Goal: Transaction & Acquisition: Purchase product/service

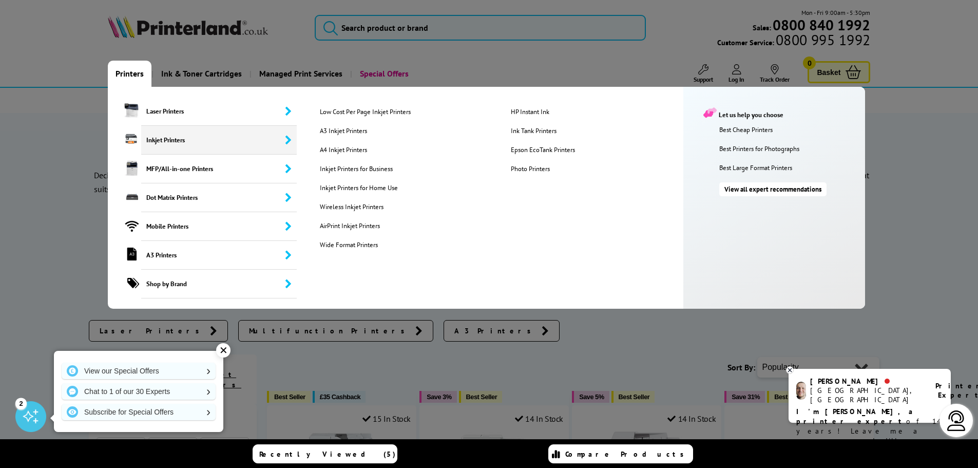
click at [233, 145] on span "Inkjet Printers" at bounding box center [219, 140] width 156 height 29
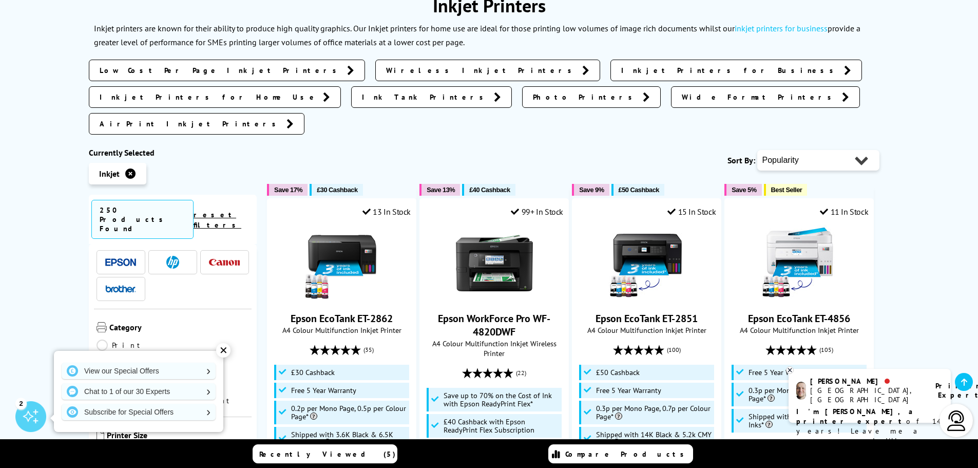
scroll to position [51, 0]
click at [194, 343] on link "Multifunction" at bounding box center [153, 348] width 112 height 11
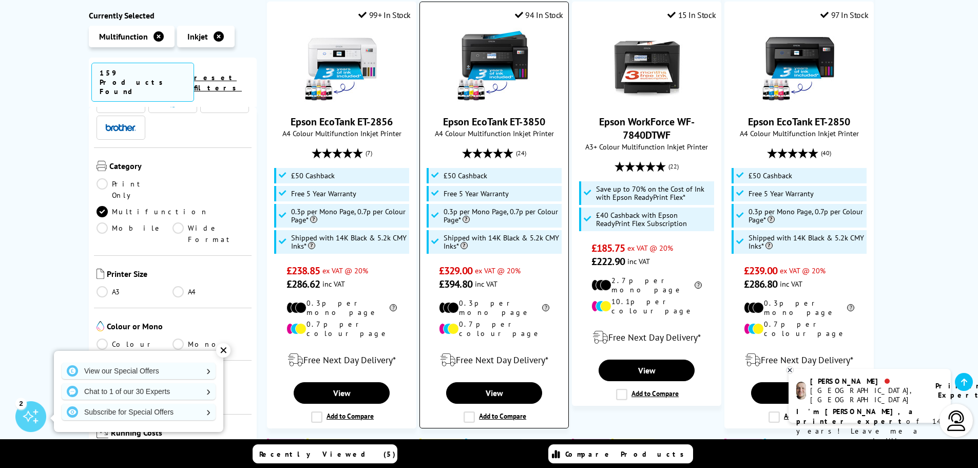
scroll to position [257, 0]
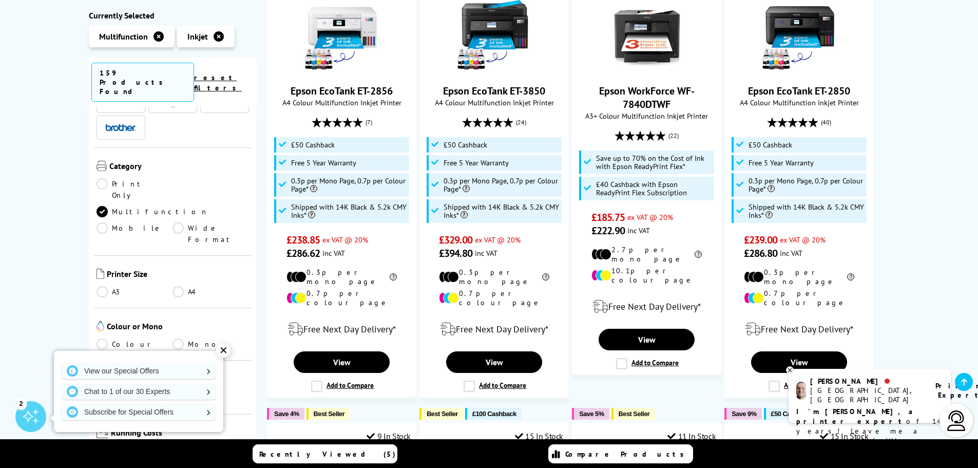
click at [221, 350] on div "✕" at bounding box center [223, 350] width 14 height 14
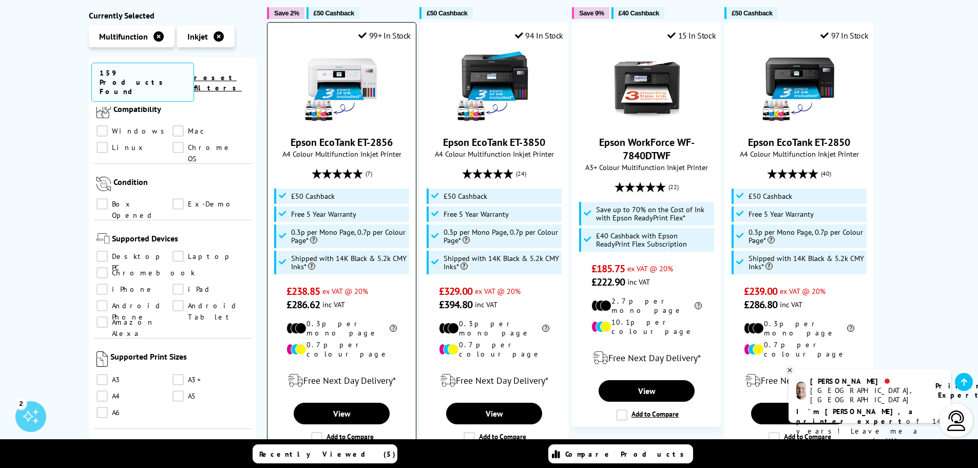
scroll to position [0, 0]
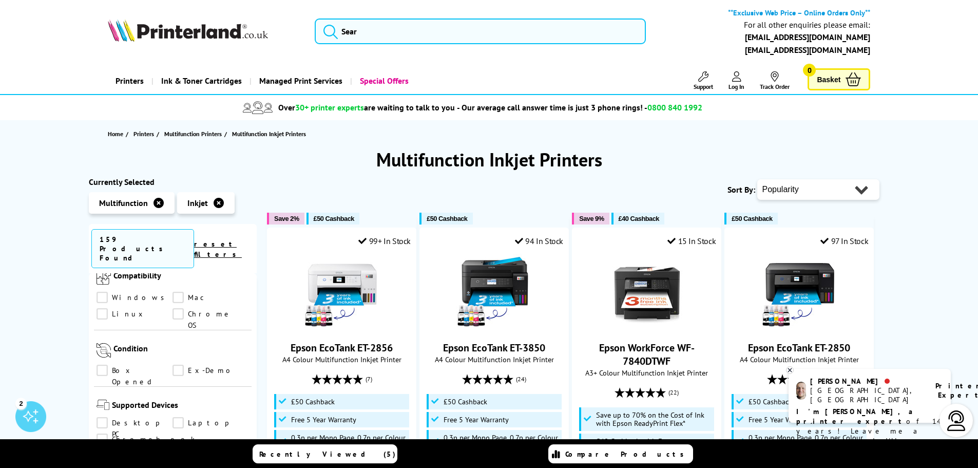
drag, startPoint x: 812, startPoint y: 215, endPoint x: 814, endPoint y: 197, distance: 18.2
click at [815, 197] on select "Popularity Rating Price - Low to High Price - High to Low Running Costs - Low t…" at bounding box center [818, 189] width 122 height 21
select select "Price Ascending"
click at [757, 179] on select "Popularity Rating Price - Low to High Price - High to Low Running Costs - Low t…" at bounding box center [818, 189] width 122 height 21
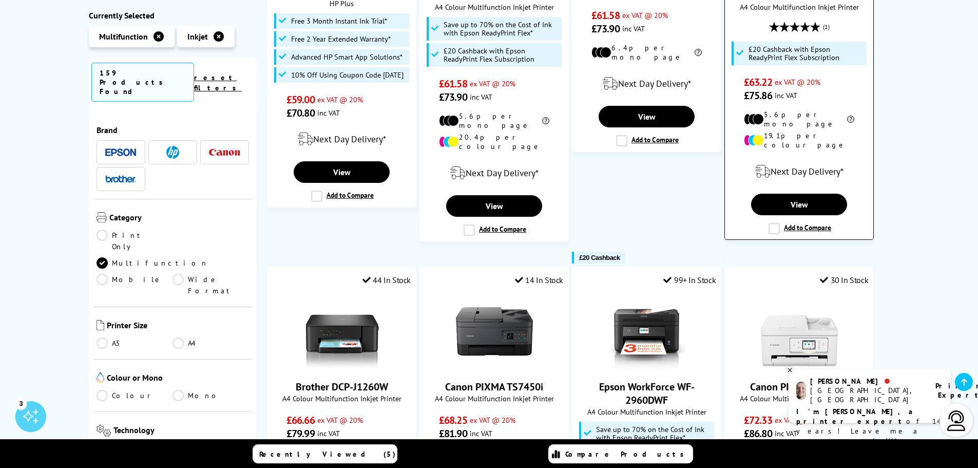
scroll to position [1232, 0]
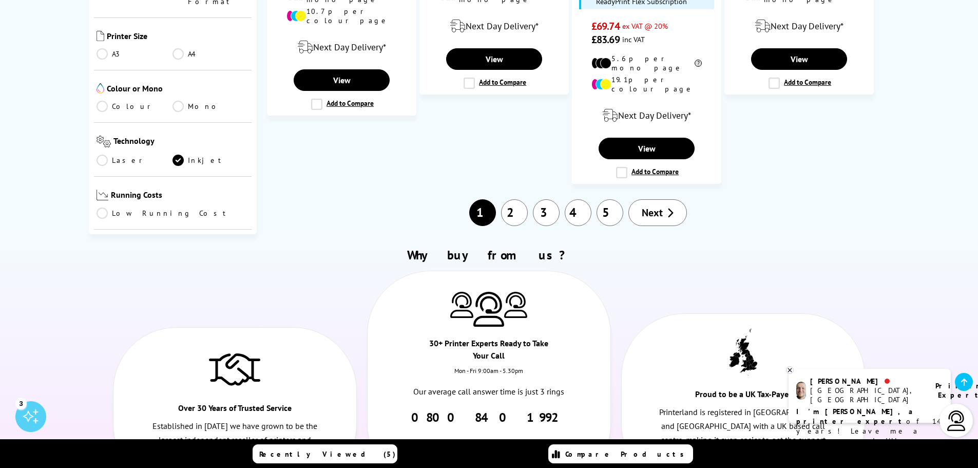
click at [515, 199] on link "2" at bounding box center [514, 212] width 27 height 27
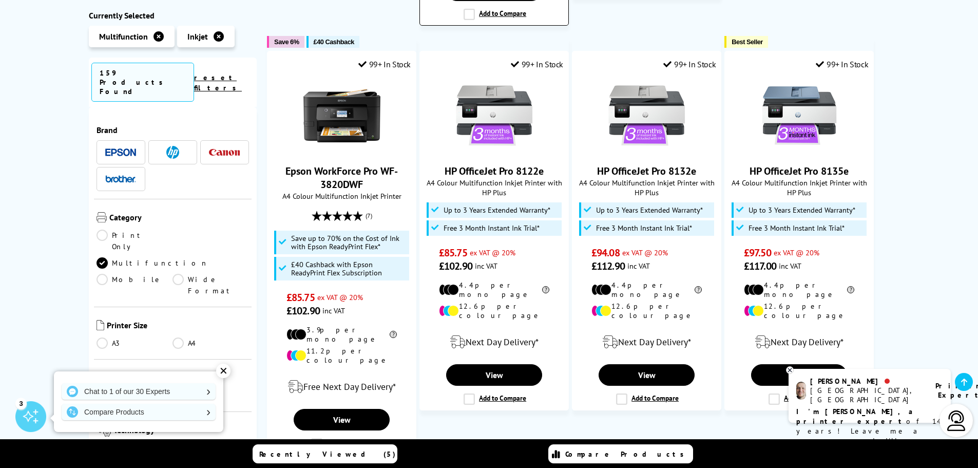
scroll to position [565, 0]
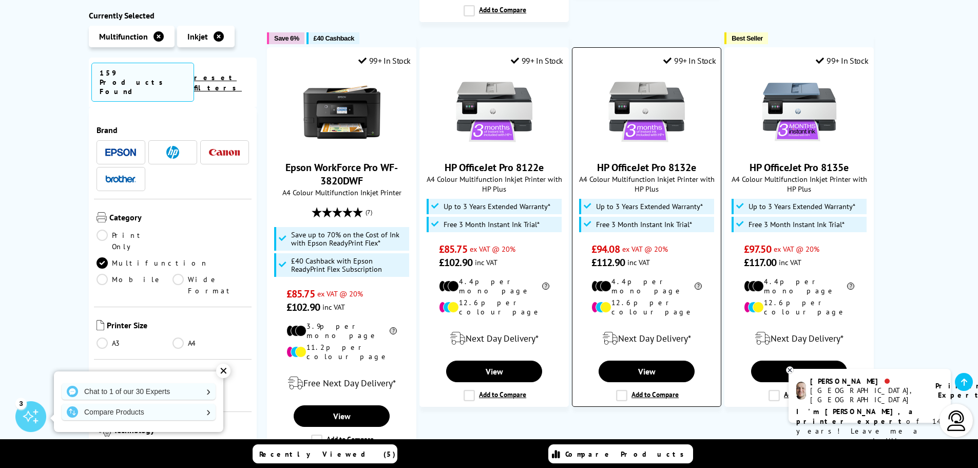
click at [642, 98] on img at bounding box center [646, 111] width 77 height 77
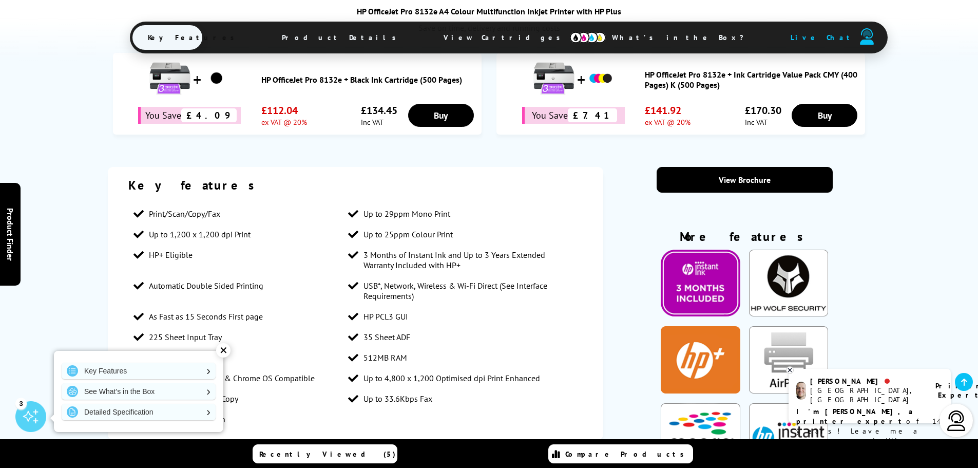
scroll to position [667, 0]
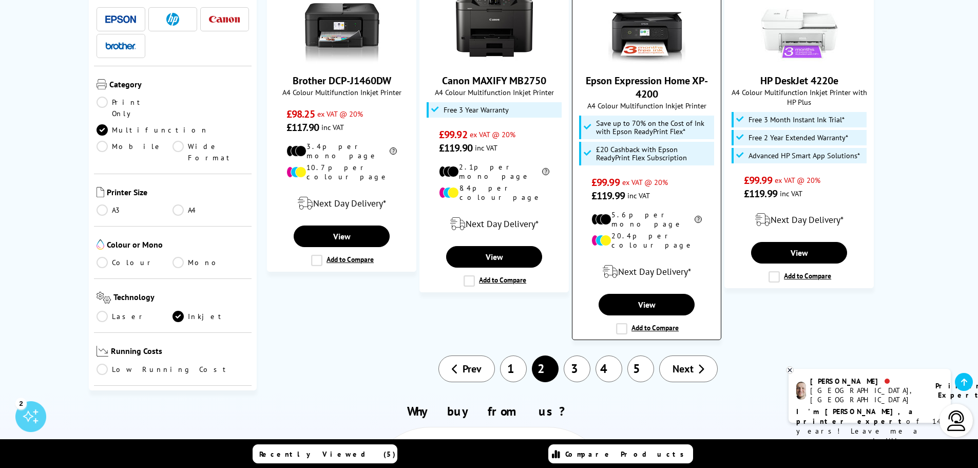
scroll to position [1181, 0]
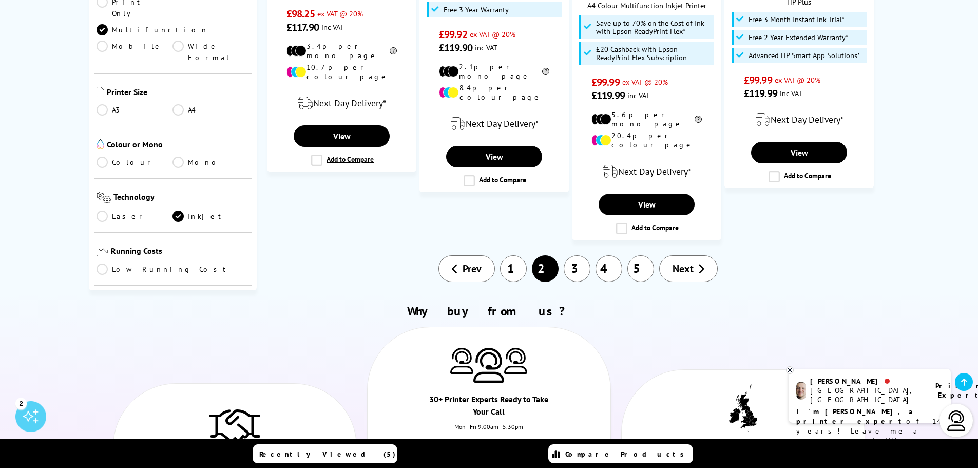
click at [582, 255] on link "3" at bounding box center [577, 268] width 27 height 27
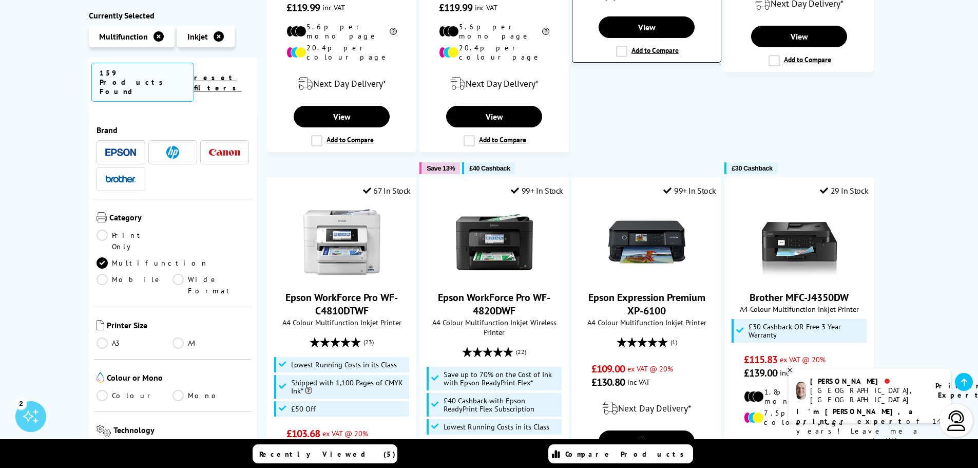
scroll to position [513, 0]
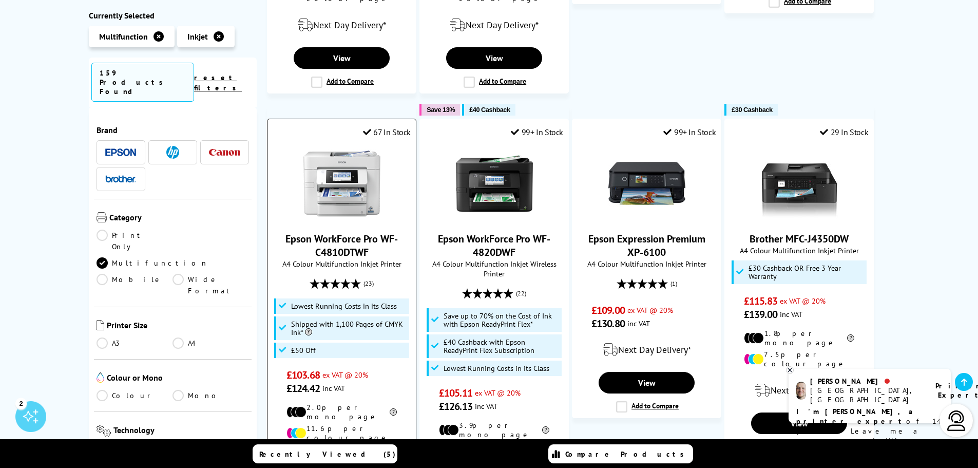
click at [366, 237] on link "Epson WorkForce Pro WF-C4810DTWF" at bounding box center [341, 245] width 112 height 27
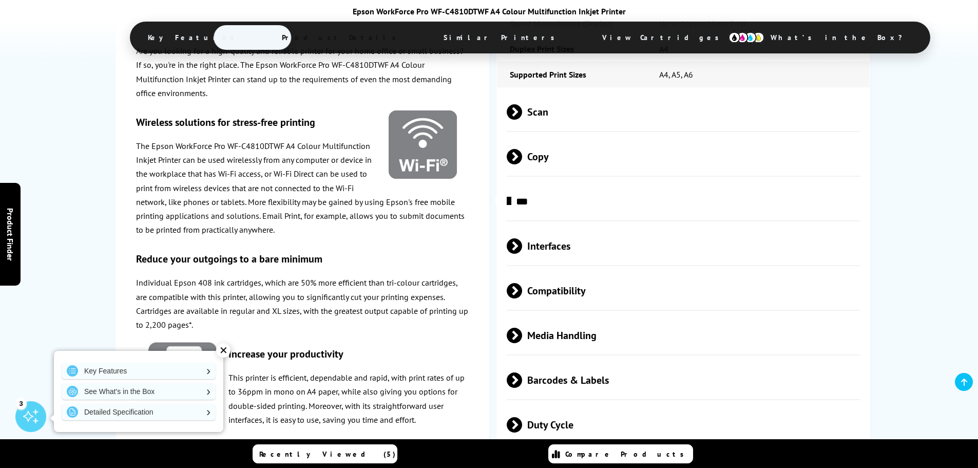
scroll to position [1746, 0]
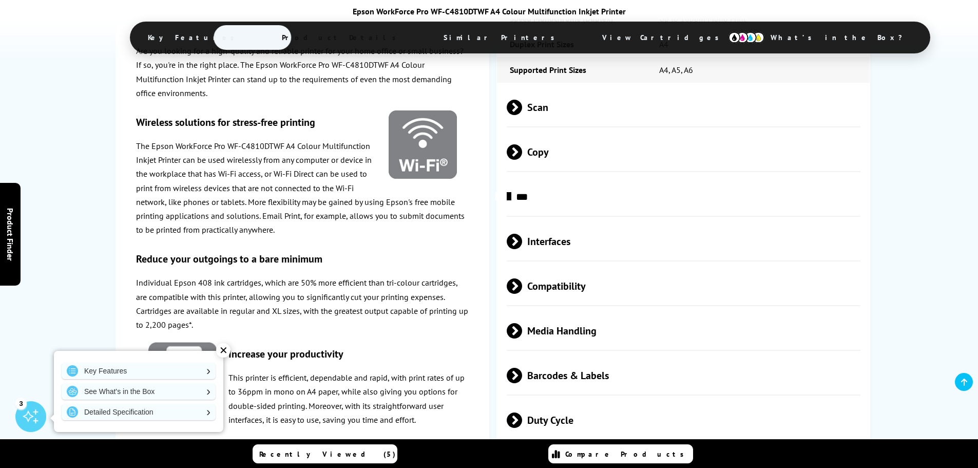
click at [228, 344] on div "✕" at bounding box center [223, 350] width 14 height 14
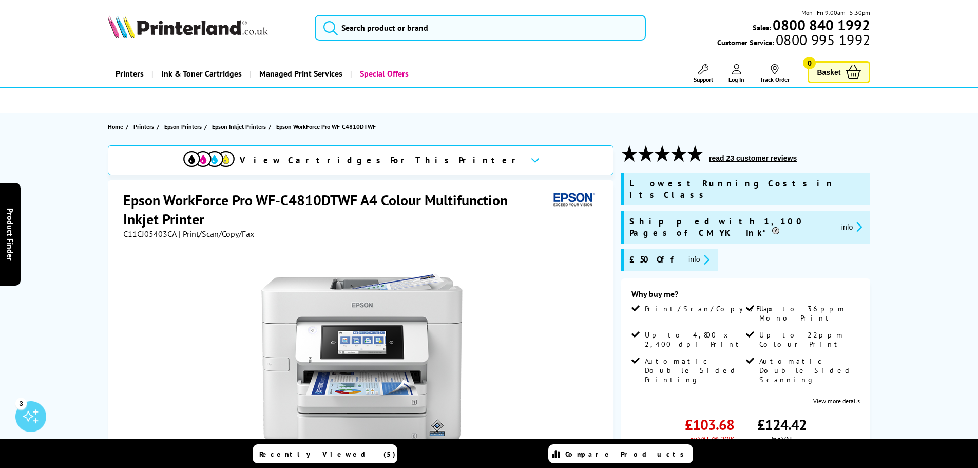
scroll to position [103, 0]
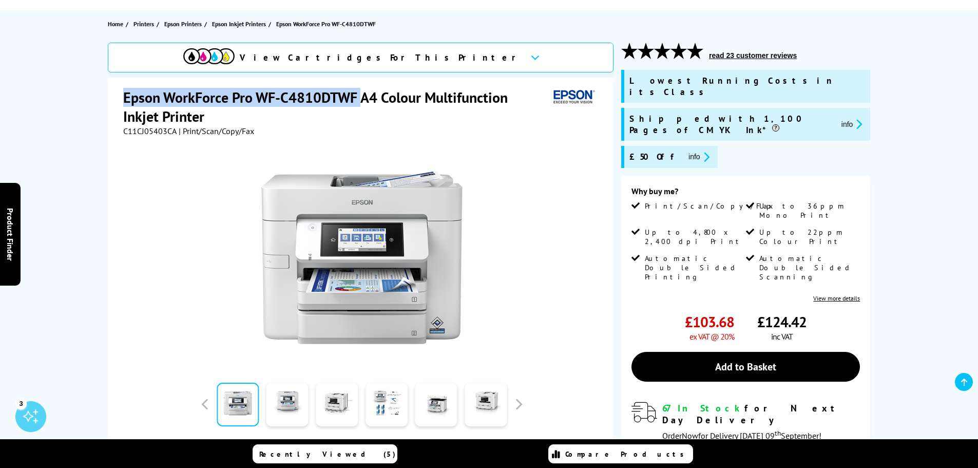
drag, startPoint x: 158, startPoint y: 92, endPoint x: 361, endPoint y: 101, distance: 203.5
click at [361, 101] on div "Epson WorkForce Pro WF-C4810DTWF A4 Colour Multifunction Inkjet Printer C11CJ05…" at bounding box center [361, 293] width 506 height 430
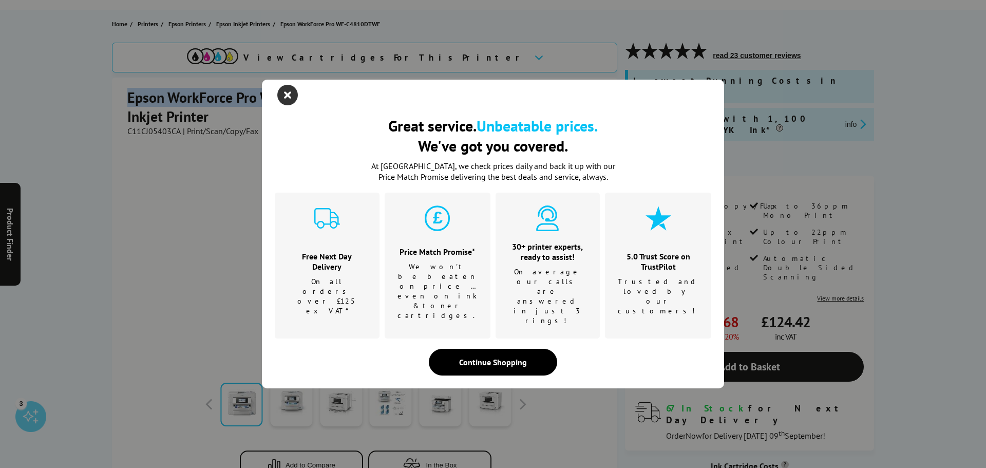
click at [281, 105] on icon "close modal" at bounding box center [287, 95] width 21 height 21
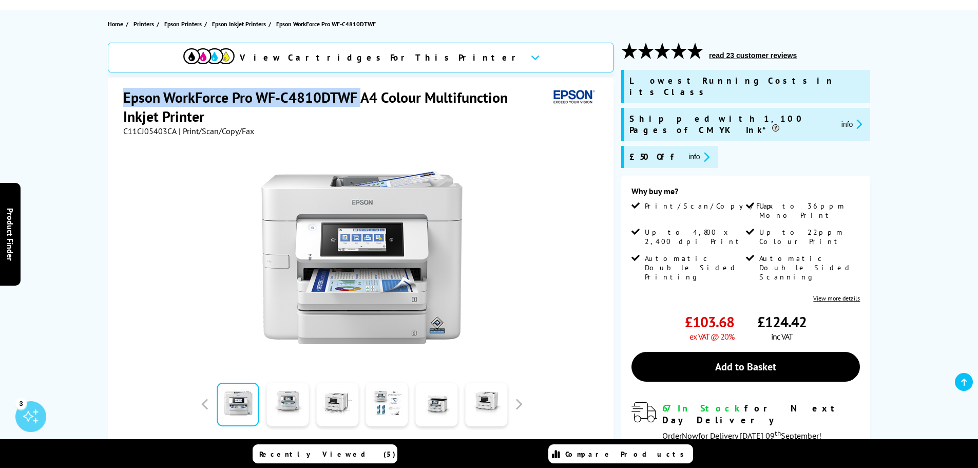
copy h1 "Epson WorkForce Pro WF-C4810DTWF"
click at [421, 406] on link at bounding box center [436, 404] width 42 height 44
